Goal: Task Accomplishment & Management: Manage account settings

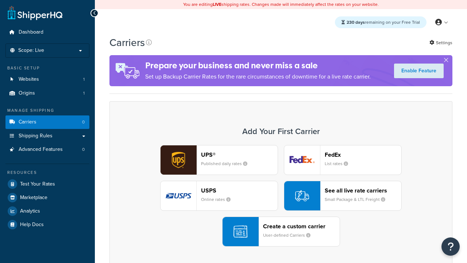
click at [281, 195] on div "UPS® Published daily rates FedEx List rates USPS Online rates See all live rate…" at bounding box center [280, 195] width 327 height 101
click at [363, 154] on header "FedEx" at bounding box center [362, 154] width 77 height 7
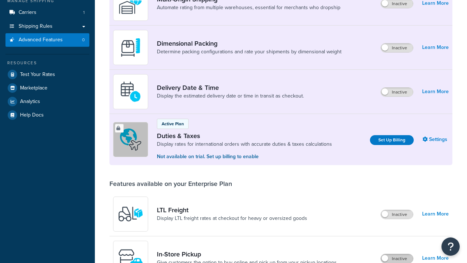
click at [397, 254] on label "Inactive" at bounding box center [397, 258] width 32 height 9
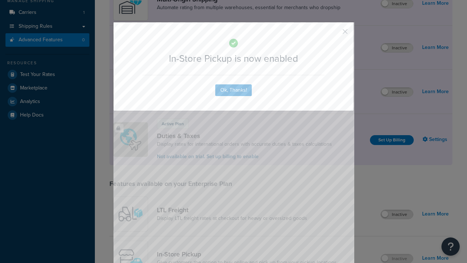
scroll to position [363, 0]
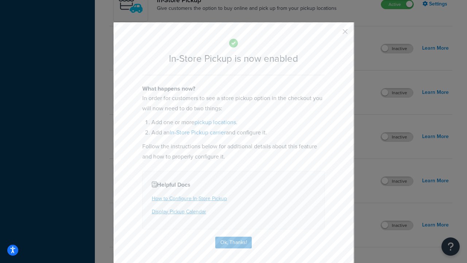
click at [334, 34] on button "button" at bounding box center [334, 34] width 2 height 2
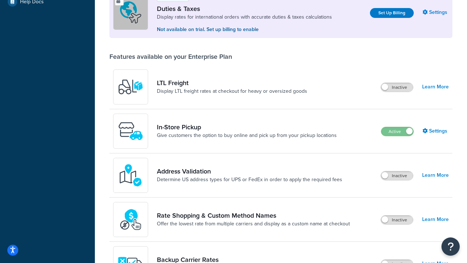
scroll to position [222, 0]
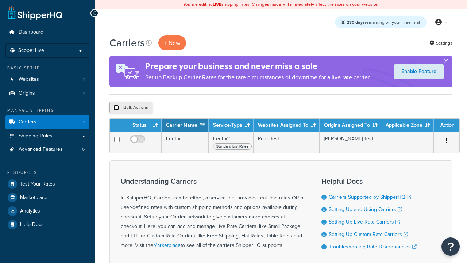
click at [116, 108] on input "checkbox" at bounding box center [115, 107] width 5 height 5
checkbox input "true"
click at [0, 0] on button "Delete" at bounding box center [0, 0] width 0 height 0
